Goal: Transaction & Acquisition: Purchase product/service

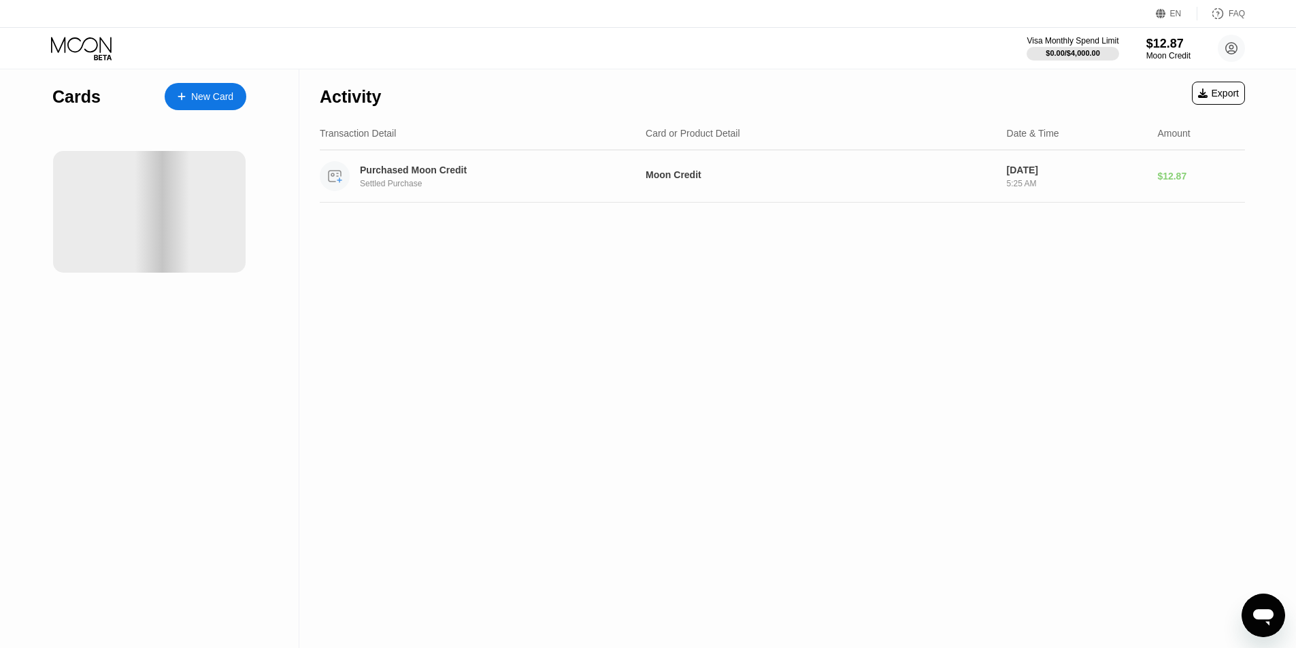
click at [429, 180] on div "Purchased Moon Credit Settled Purchase" at bounding box center [502, 177] width 284 height 24
click at [565, 184] on div "Settled Purchase" at bounding box center [502, 184] width 284 height 10
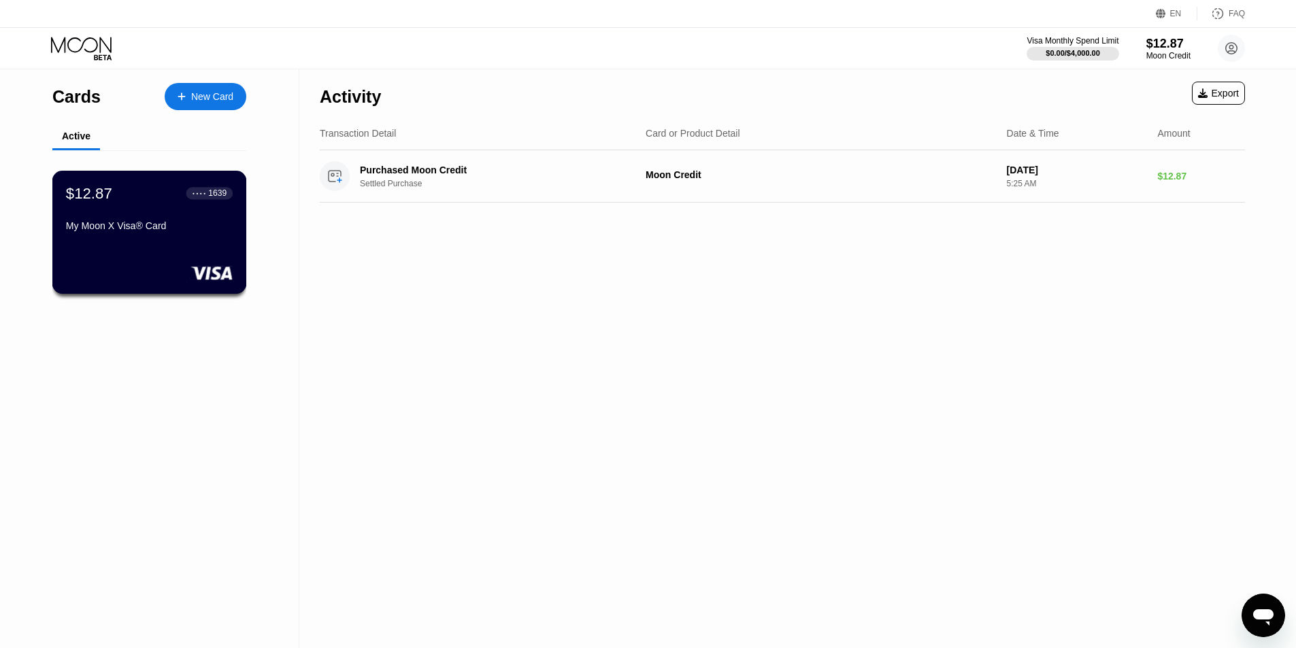
click at [191, 229] on div "My Moon X Visa® Card" at bounding box center [149, 225] width 167 height 11
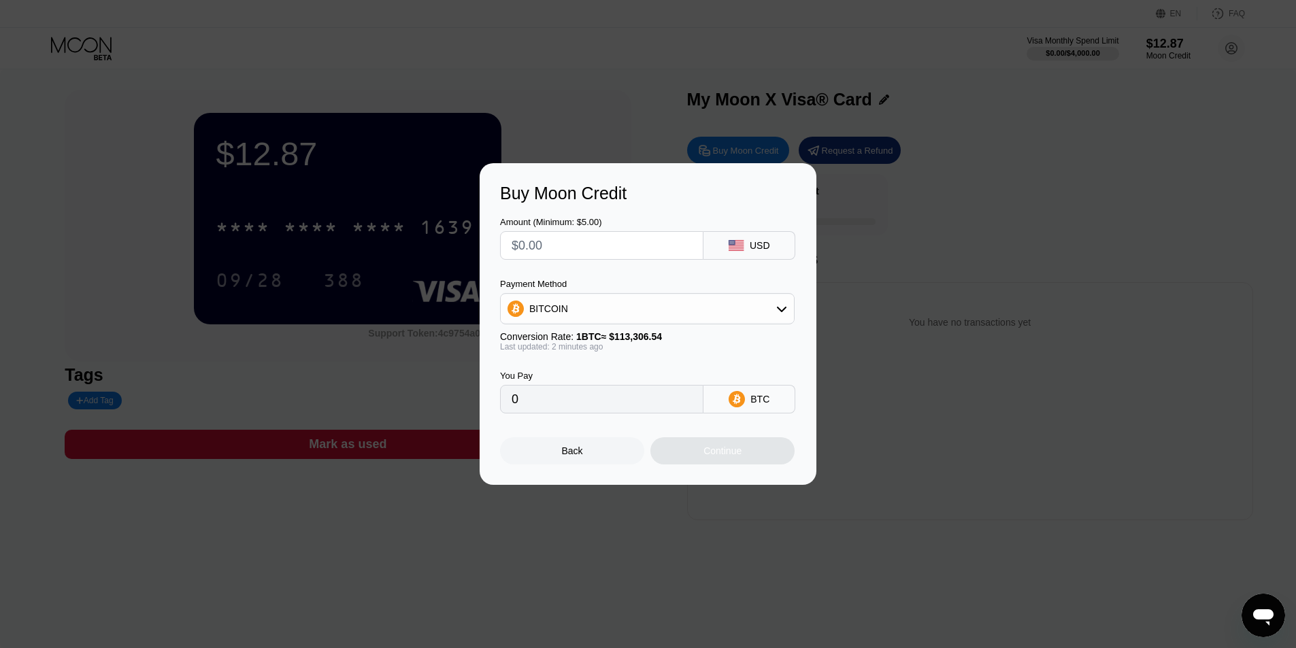
click at [925, 297] on div "Buy Moon Credit Amount (Minimum: $5.00) USD Payment Method BITCOIN Conversion R…" at bounding box center [648, 324] width 1296 height 322
click at [609, 456] on div "Back" at bounding box center [572, 450] width 144 height 27
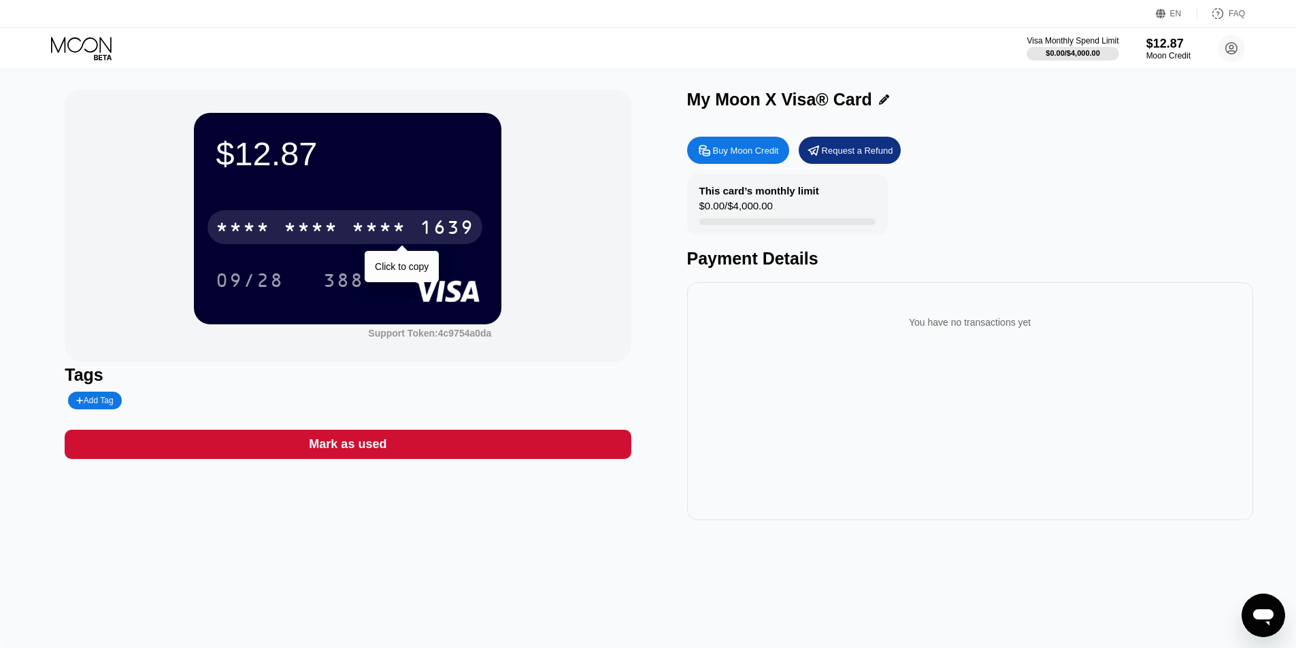
click at [378, 238] on div "* * * *" at bounding box center [379, 229] width 54 height 22
click at [378, 238] on div "2312" at bounding box center [379, 229] width 54 height 22
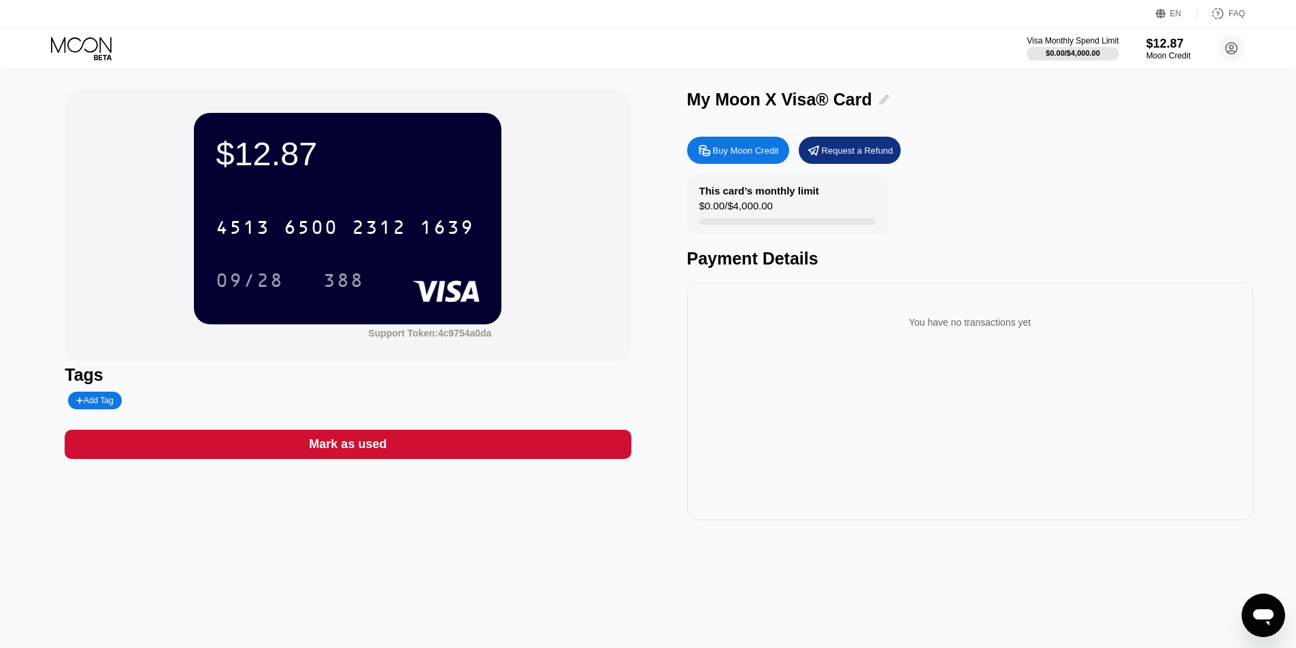
click at [873, 101] on div at bounding box center [880, 100] width 17 height 10
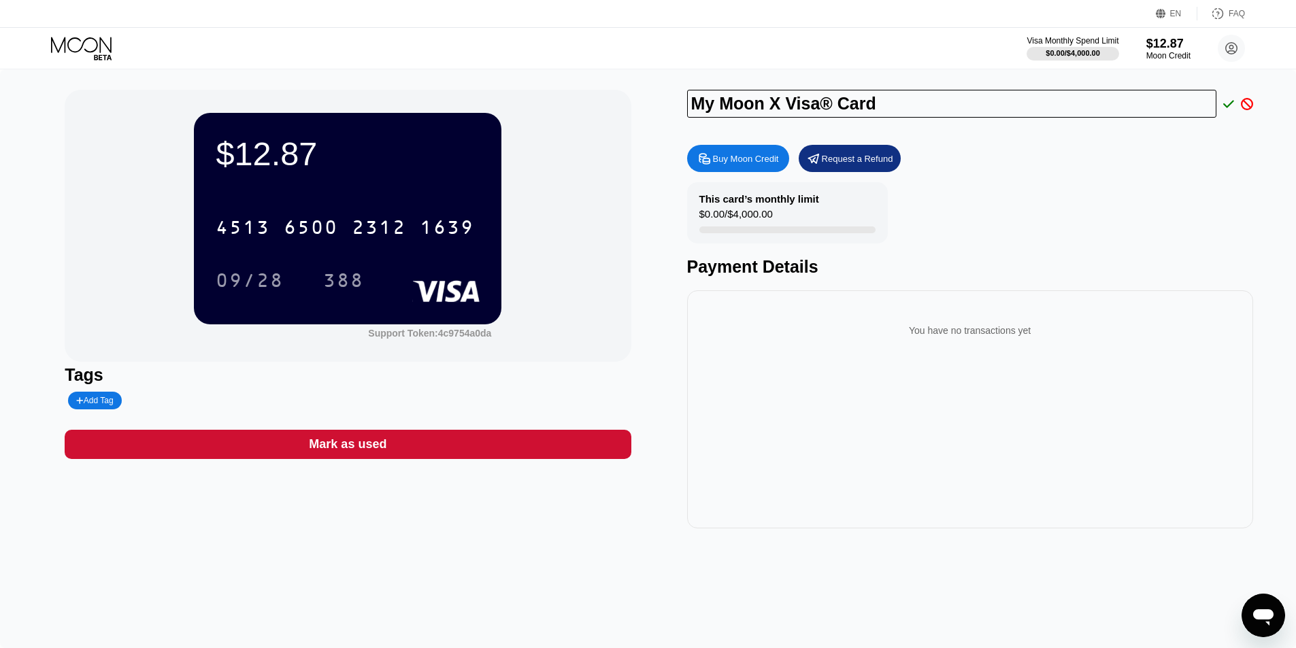
drag, startPoint x: 876, startPoint y: 105, endPoint x: 578, endPoint y: 95, distance: 298.1
click at [578, 95] on div "$12.87 4513 6500 2312 1639 09/28 388 Support Token: 4c9754a0da Tags Add Tag Mar…" at bounding box center [648, 309] width 1167 height 439
type input "[PERSON_NAME]"
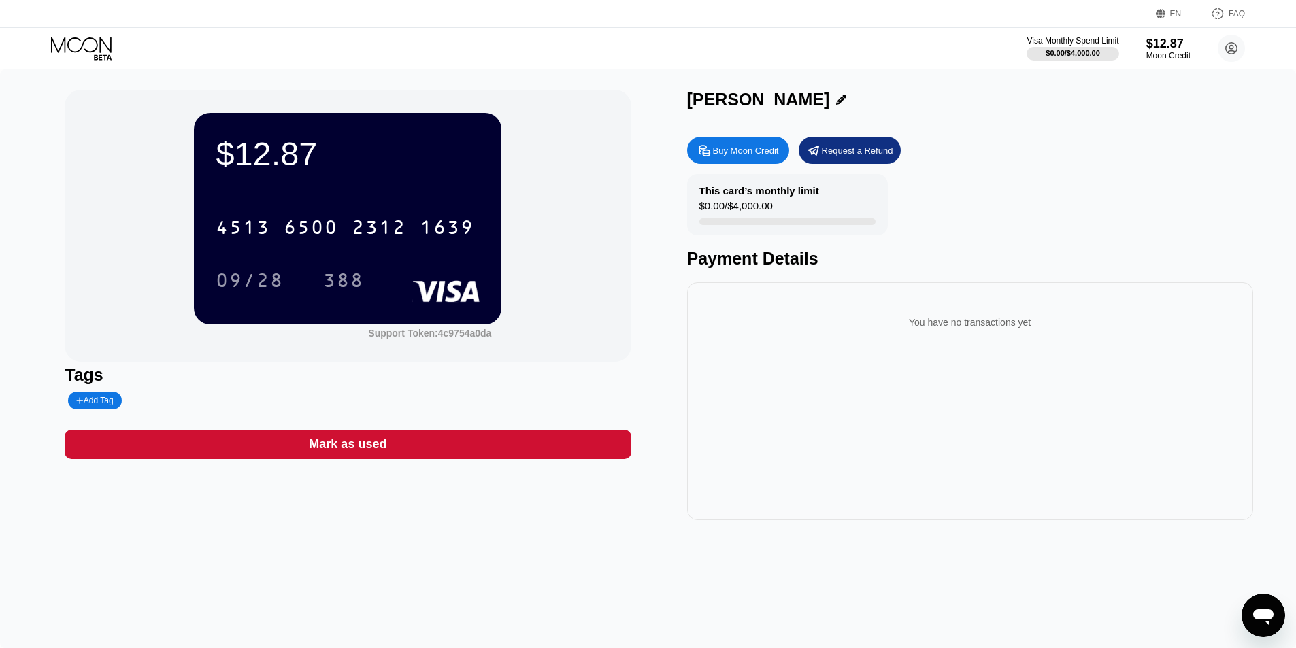
click at [1024, 173] on div "Buy Moon Credit Request a Refund This card’s monthly limit $0.00 / $4,000.00 Pa…" at bounding box center [970, 325] width 566 height 390
click at [352, 282] on div "388" at bounding box center [343, 282] width 41 height 22
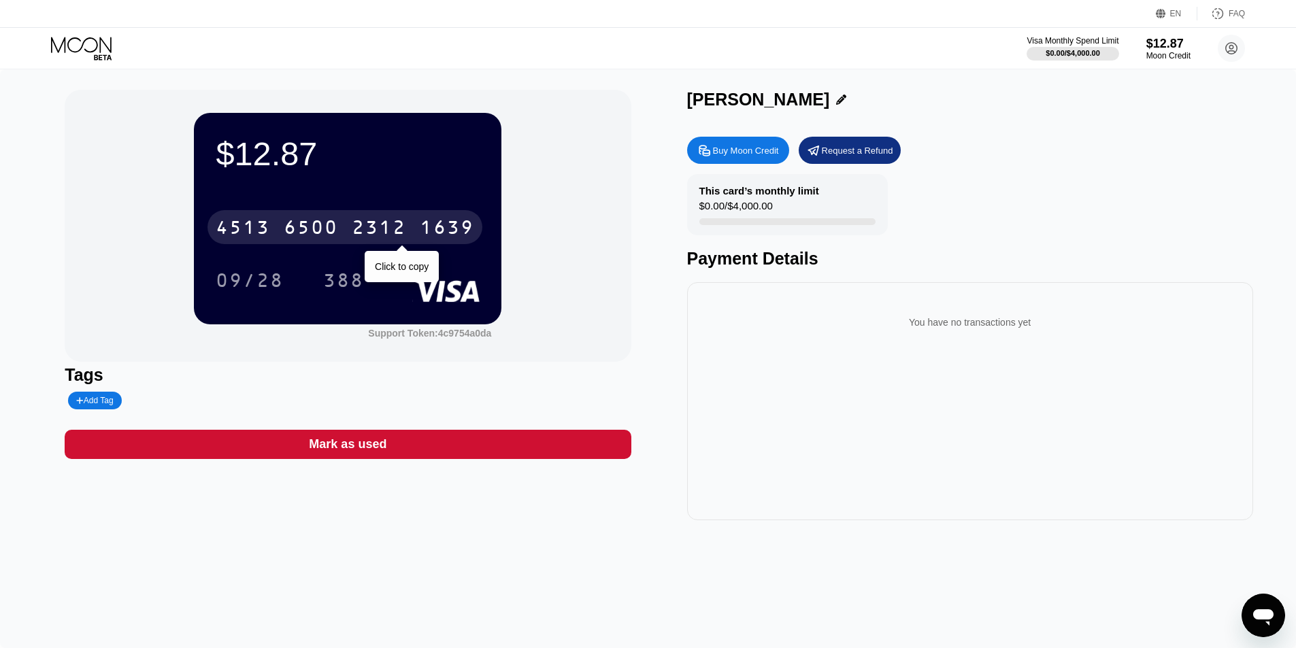
click at [254, 237] on div "4513" at bounding box center [243, 229] width 54 height 22
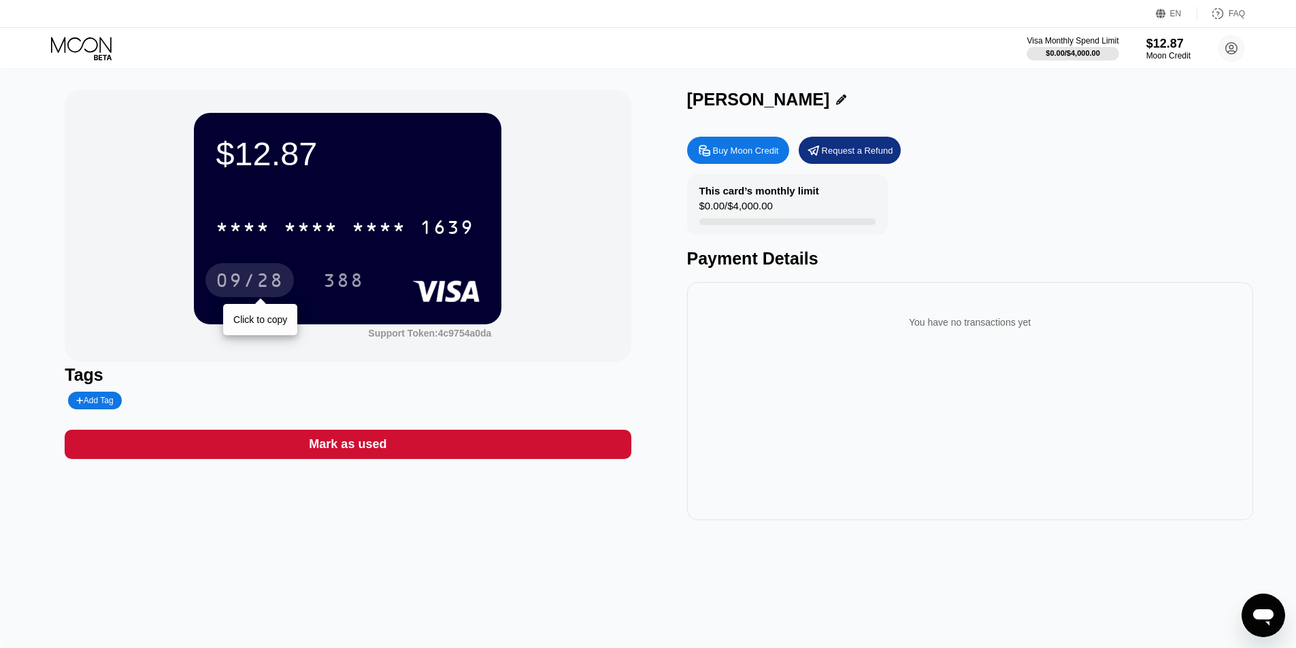
click at [248, 273] on div "09/28" at bounding box center [249, 280] width 88 height 34
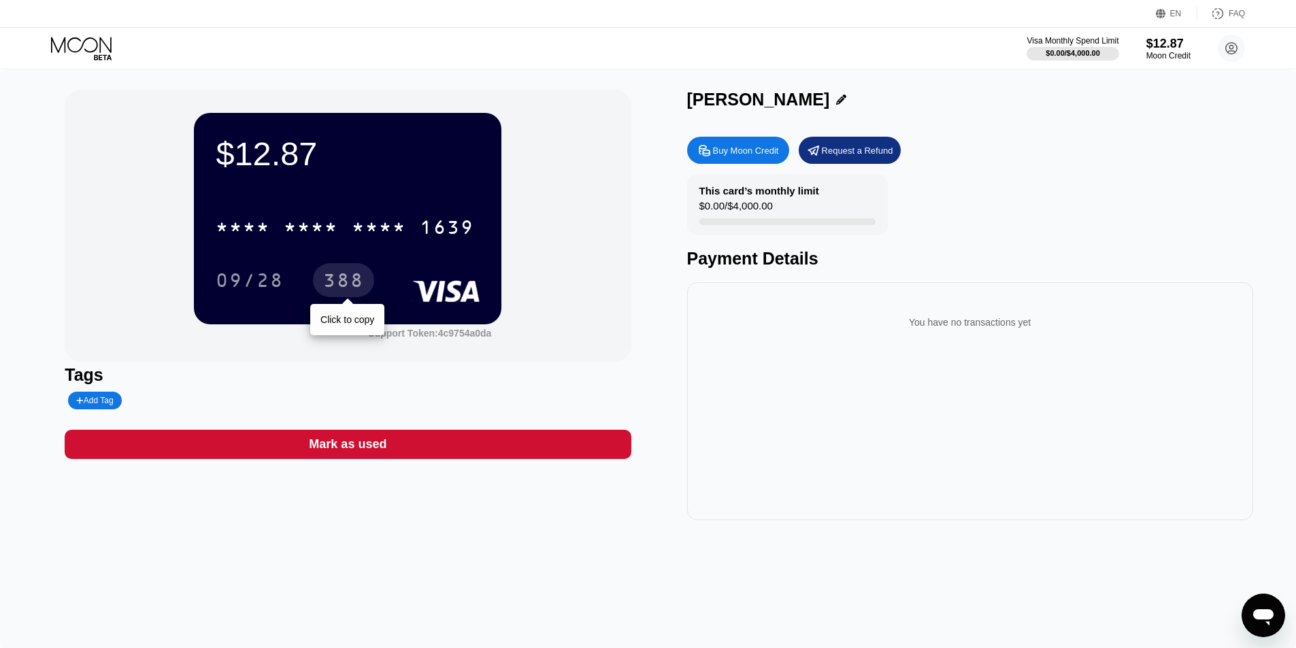
click at [362, 280] on div "388" at bounding box center [343, 282] width 41 height 22
